Goal: Transaction & Acquisition: Purchase product/service

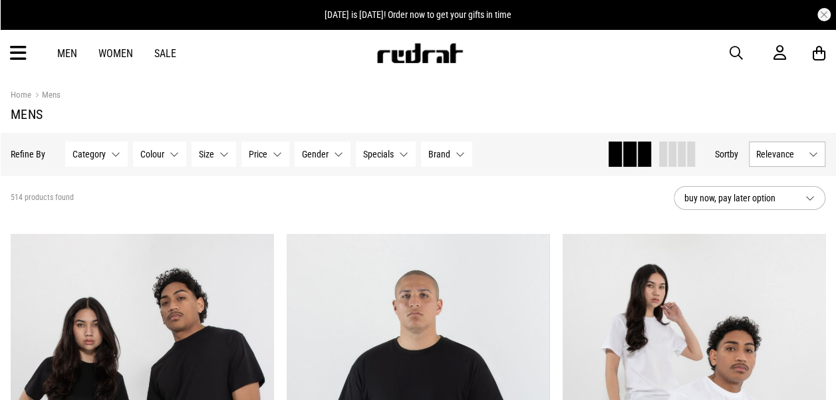
click at [7, 53] on div "Men Women Sale Sign in New Back Footwear Back Mens Back Womens Back Youth & Kid…" at bounding box center [418, 53] width 836 height 48
click at [21, 55] on icon at bounding box center [18, 54] width 17 height 22
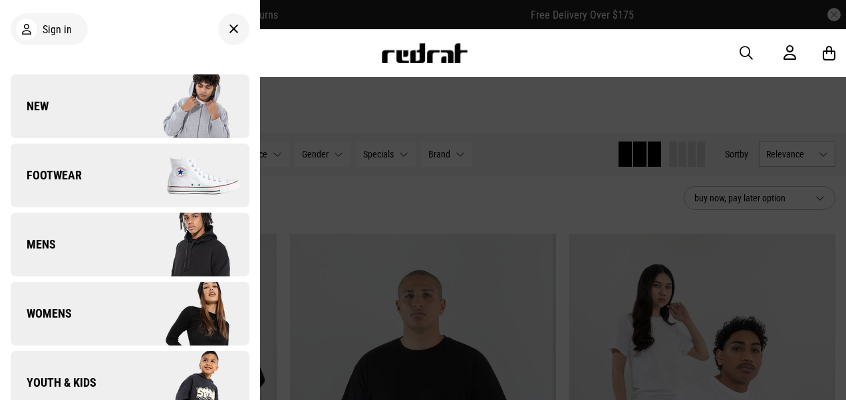
click at [51, 113] on link "New" at bounding box center [130, 106] width 239 height 64
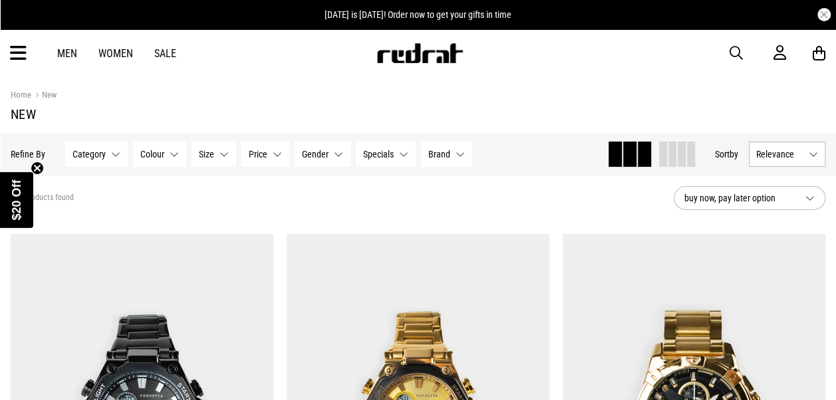
click at [82, 153] on span "Category" at bounding box center [88, 154] width 33 height 11
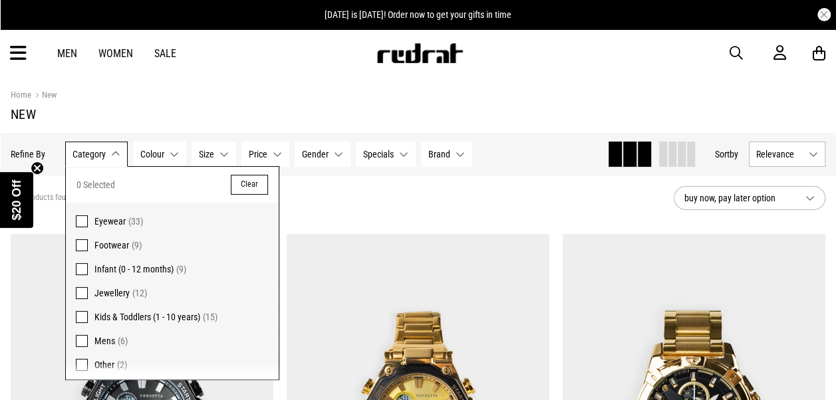
click at [118, 293] on span "Jewellery" at bounding box center [111, 293] width 35 height 11
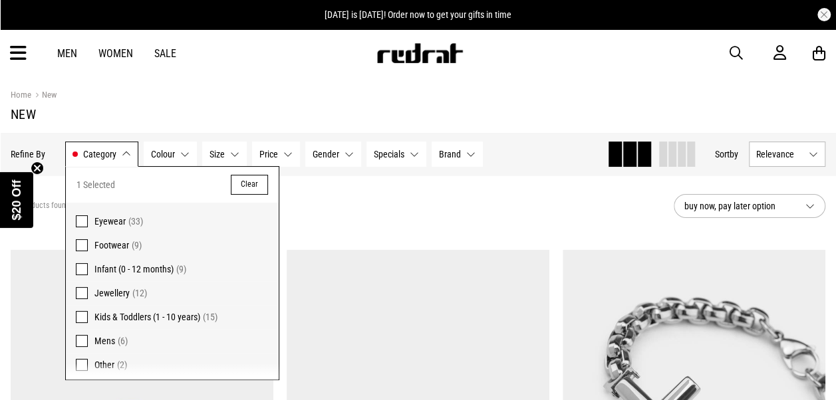
click at [487, 106] on h1 "New" at bounding box center [418, 114] width 815 height 16
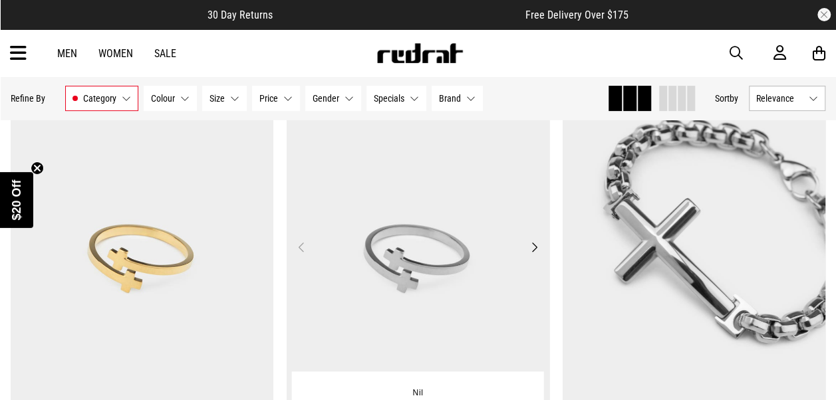
scroll to position [200, 0]
